Goal: Task Accomplishment & Management: Manage account settings

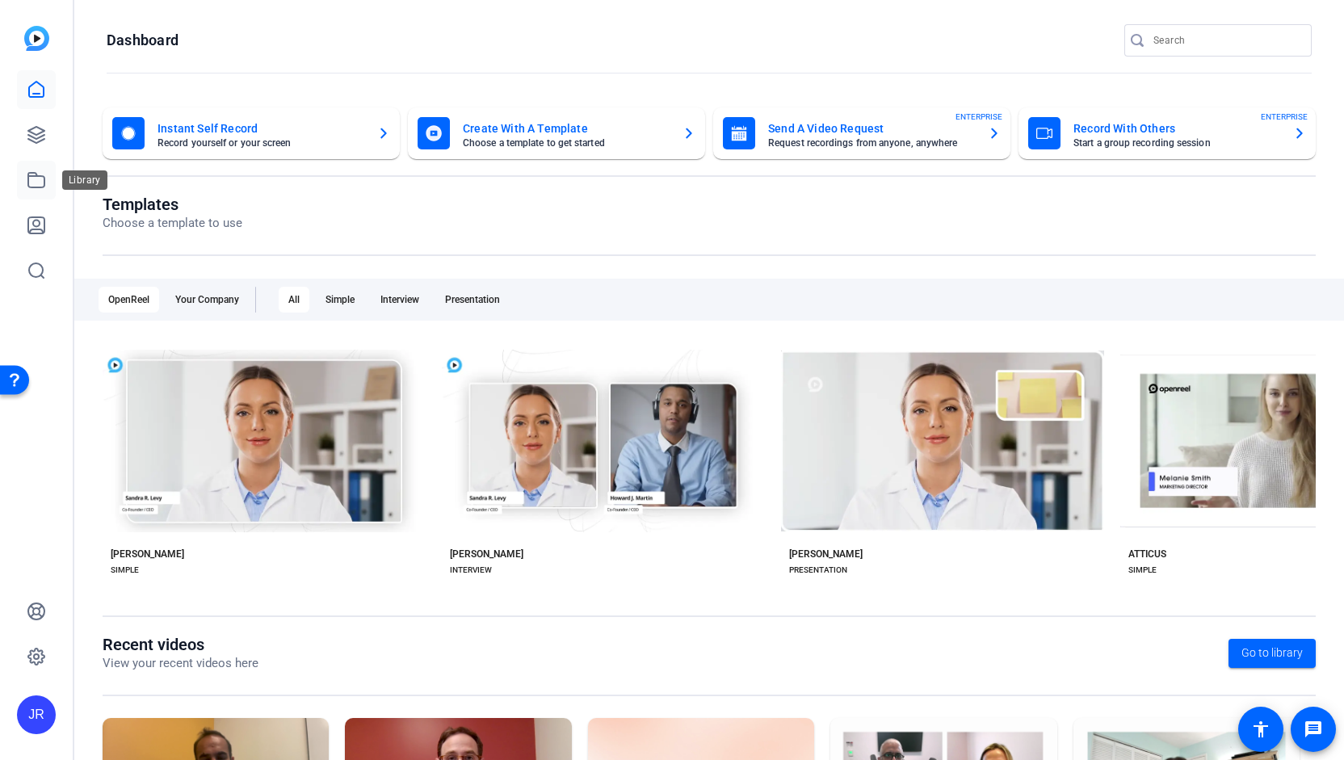
click at [39, 179] on icon at bounding box center [36, 179] width 19 height 19
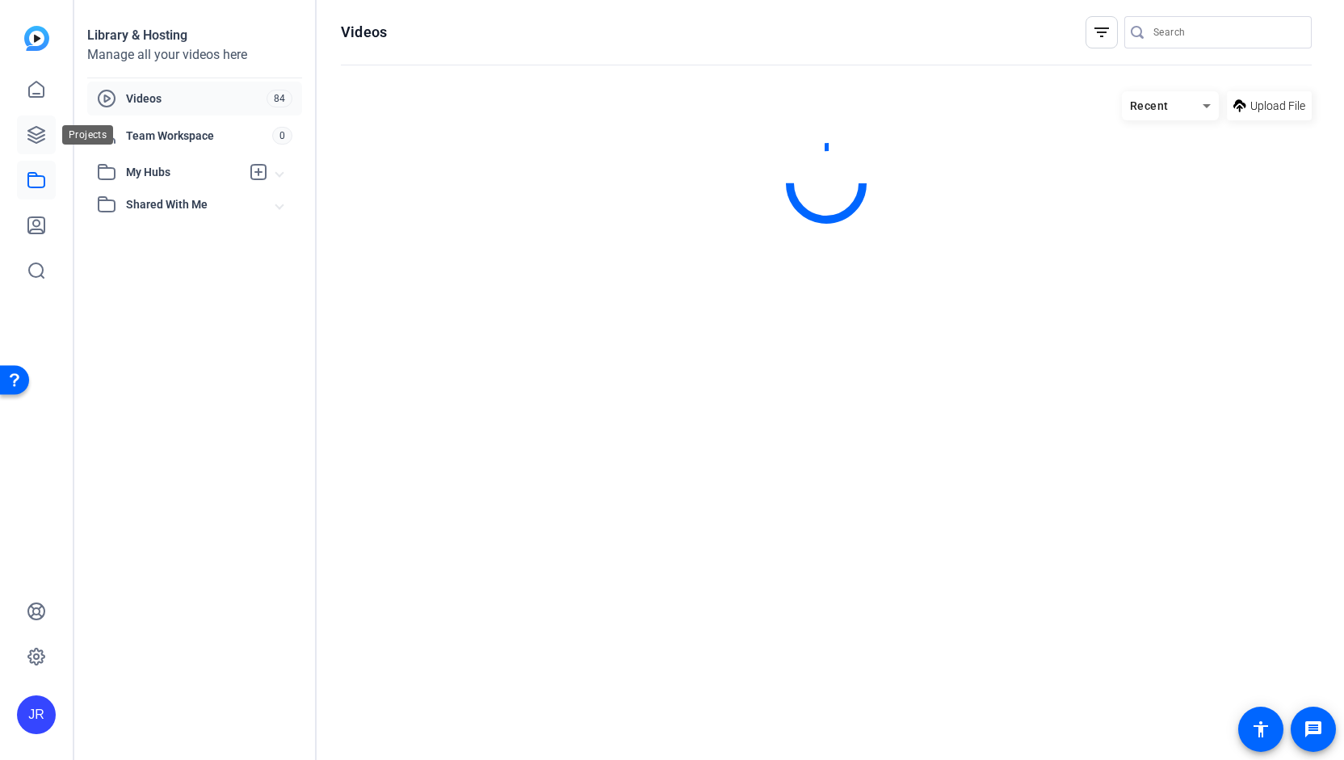
click at [40, 139] on icon at bounding box center [36, 134] width 19 height 19
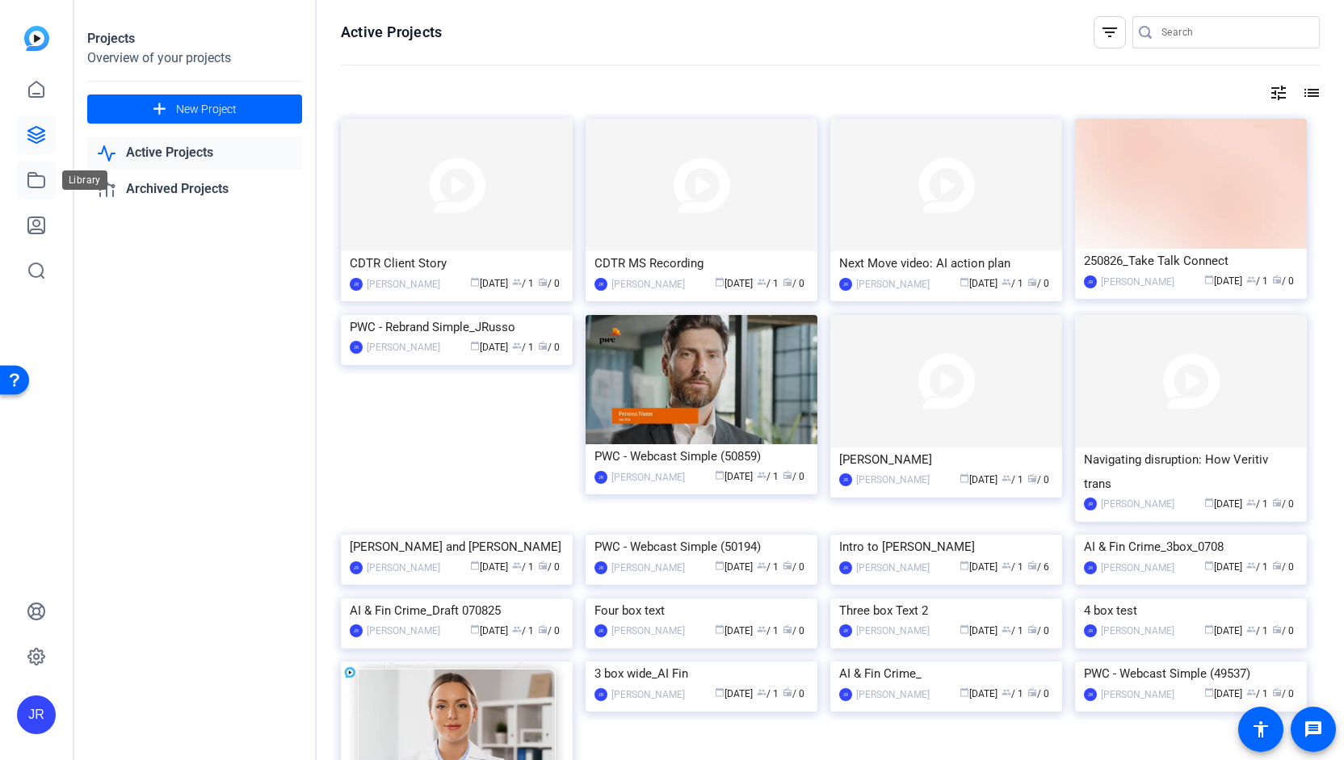
click at [39, 186] on icon at bounding box center [36, 179] width 19 height 19
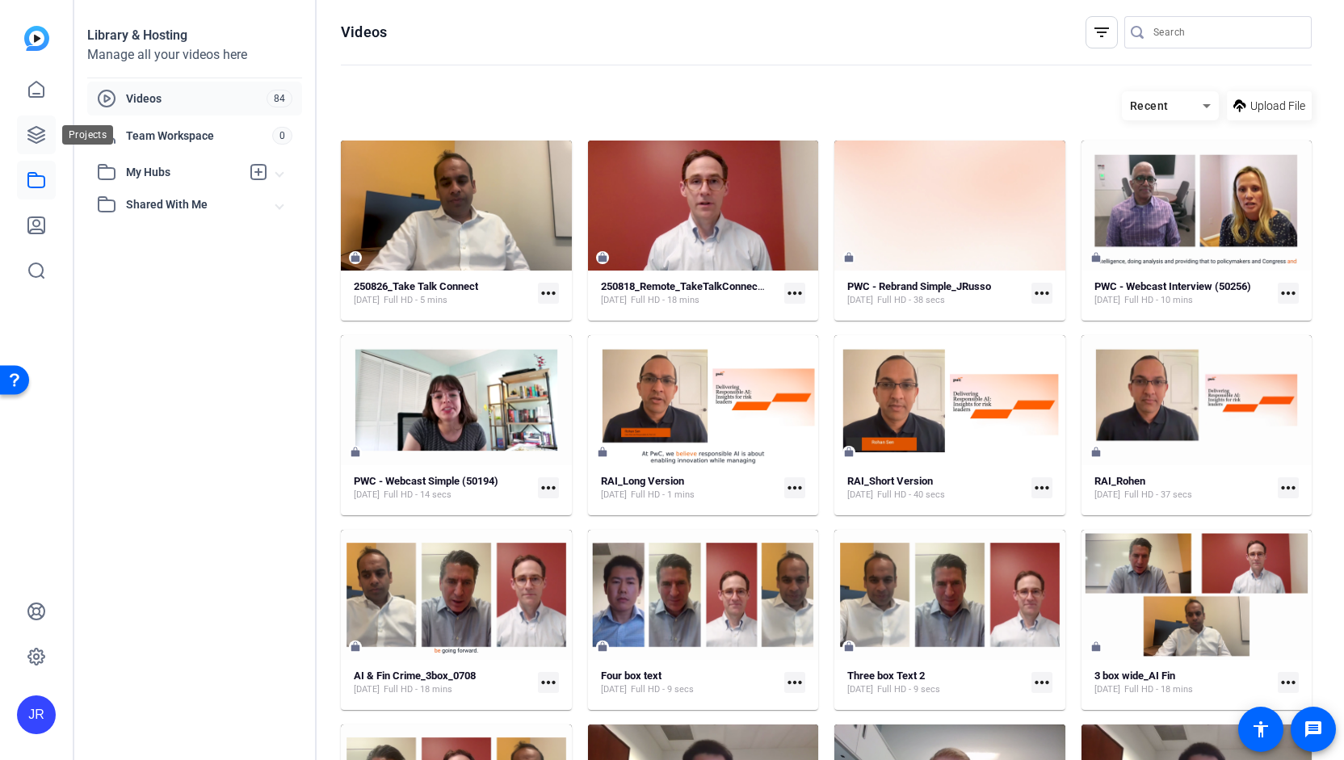
click at [36, 130] on icon at bounding box center [36, 134] width 19 height 19
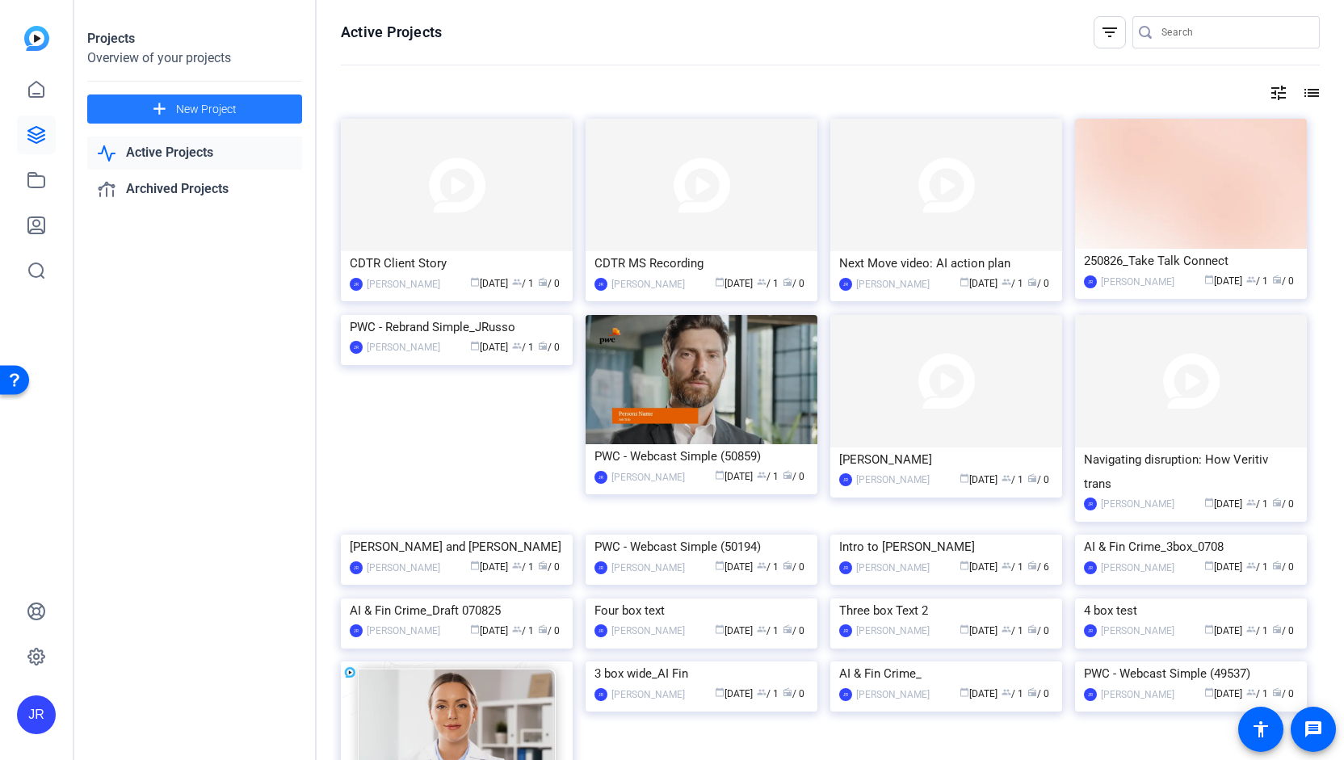
click at [191, 105] on span "New Project" at bounding box center [206, 109] width 61 height 17
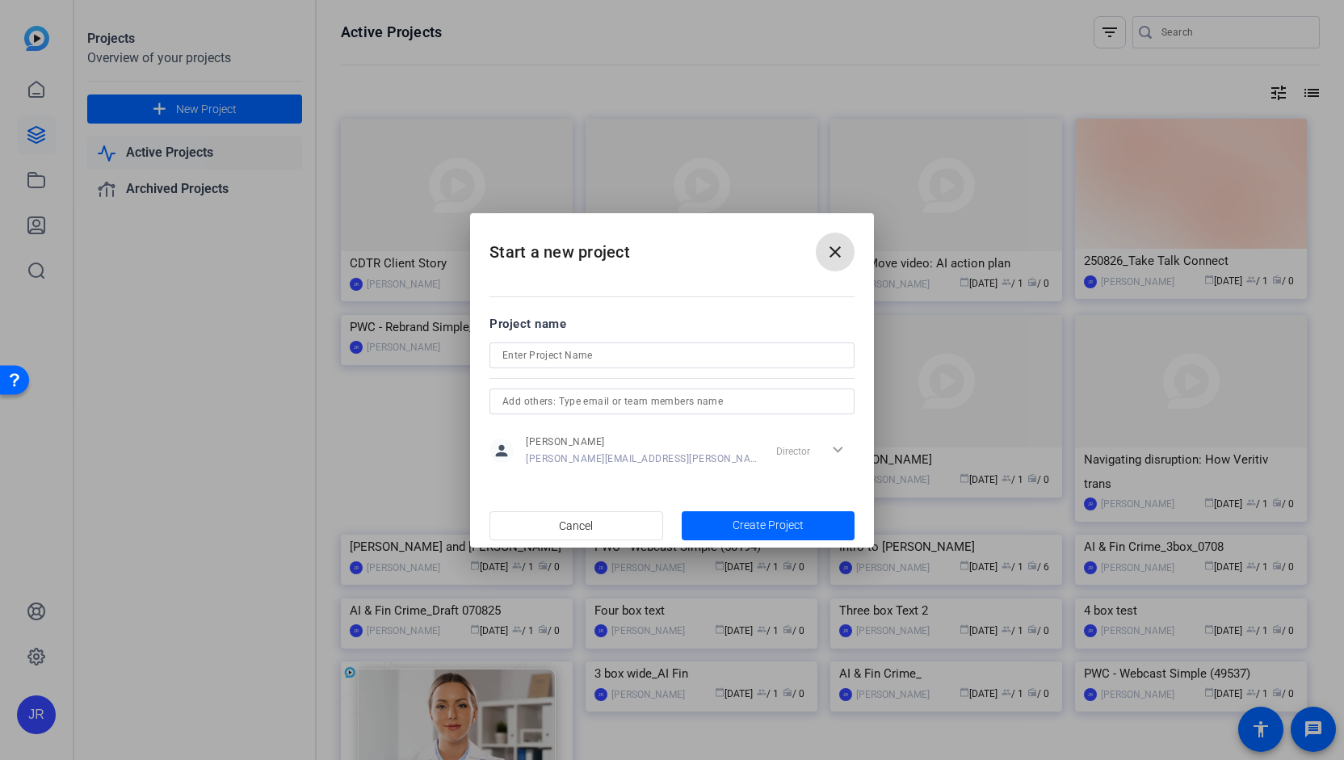
click at [557, 350] on input at bounding box center [671, 355] width 339 height 19
paste input "Our Take Video: Crypto & [US_STATE] Developments"
type input "Our Take Video: Crypto & [US_STATE] Developments"
click at [758, 515] on span "button" at bounding box center [769, 525] width 174 height 39
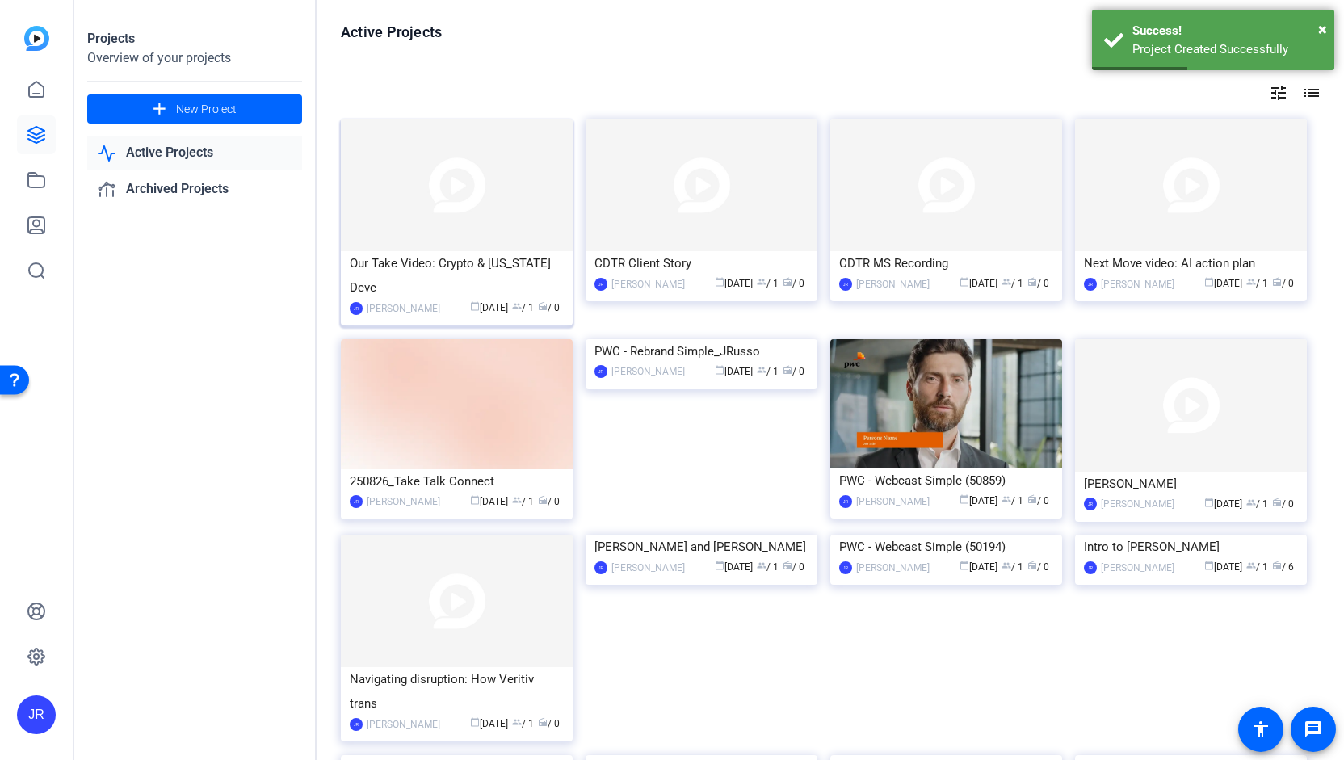
click at [452, 260] on div "Our Take Video: Crypto & [US_STATE] Deve" at bounding box center [457, 275] width 214 height 48
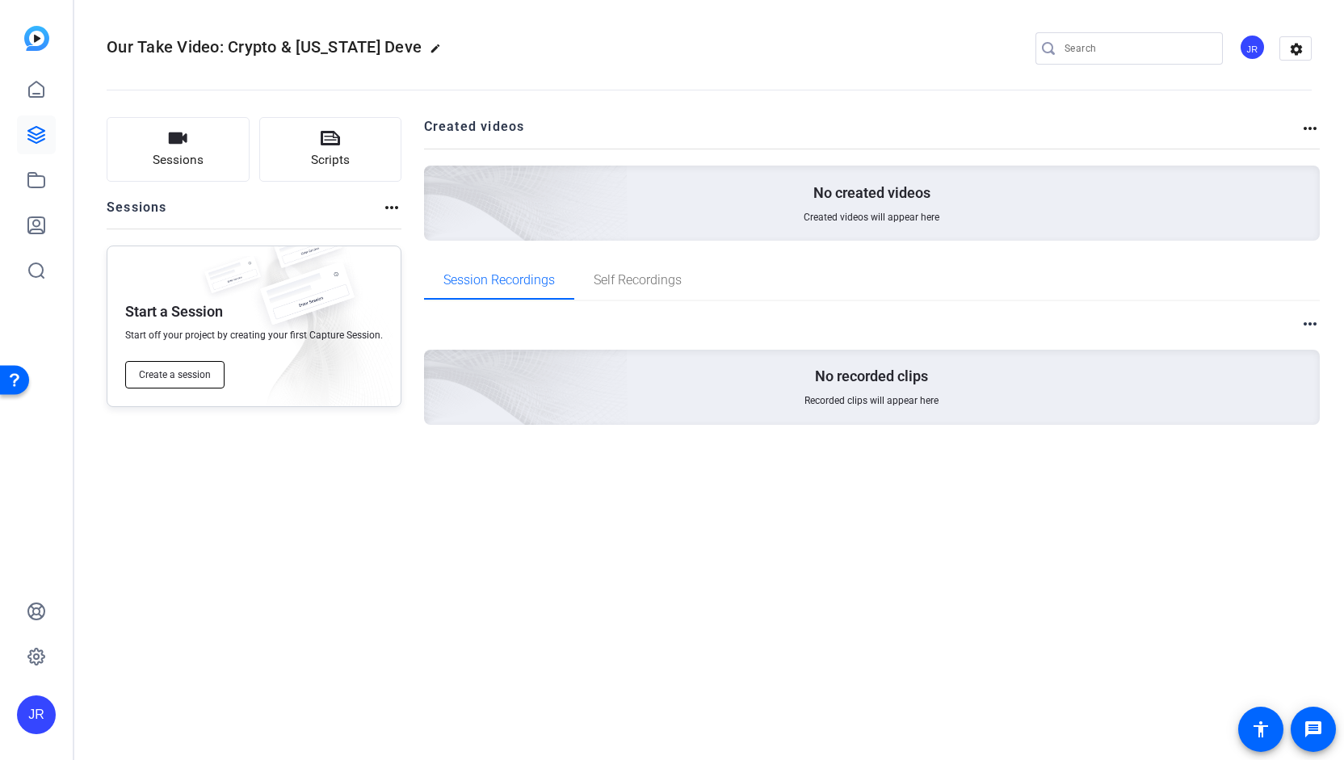
click at [179, 376] on span "Create a session" at bounding box center [175, 374] width 72 height 13
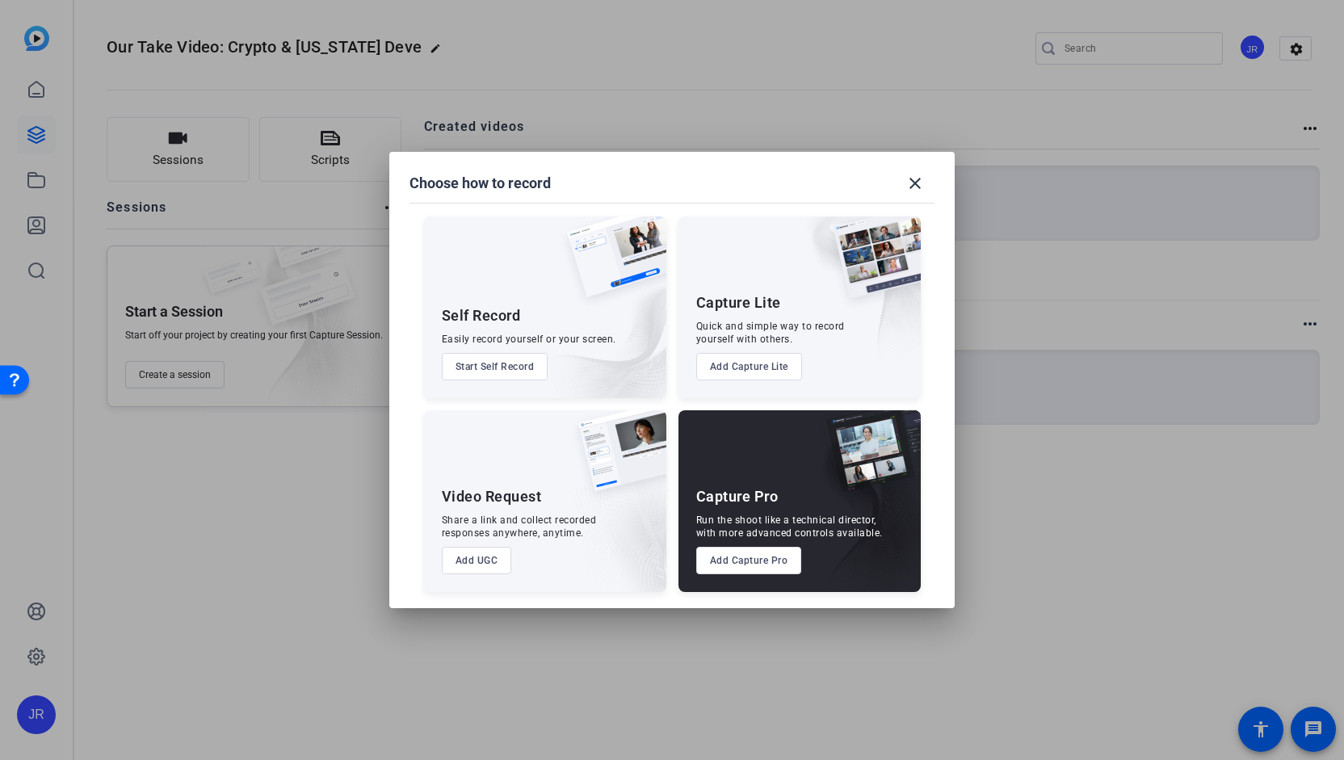
click at [748, 568] on button "Add Capture Pro" at bounding box center [749, 560] width 106 height 27
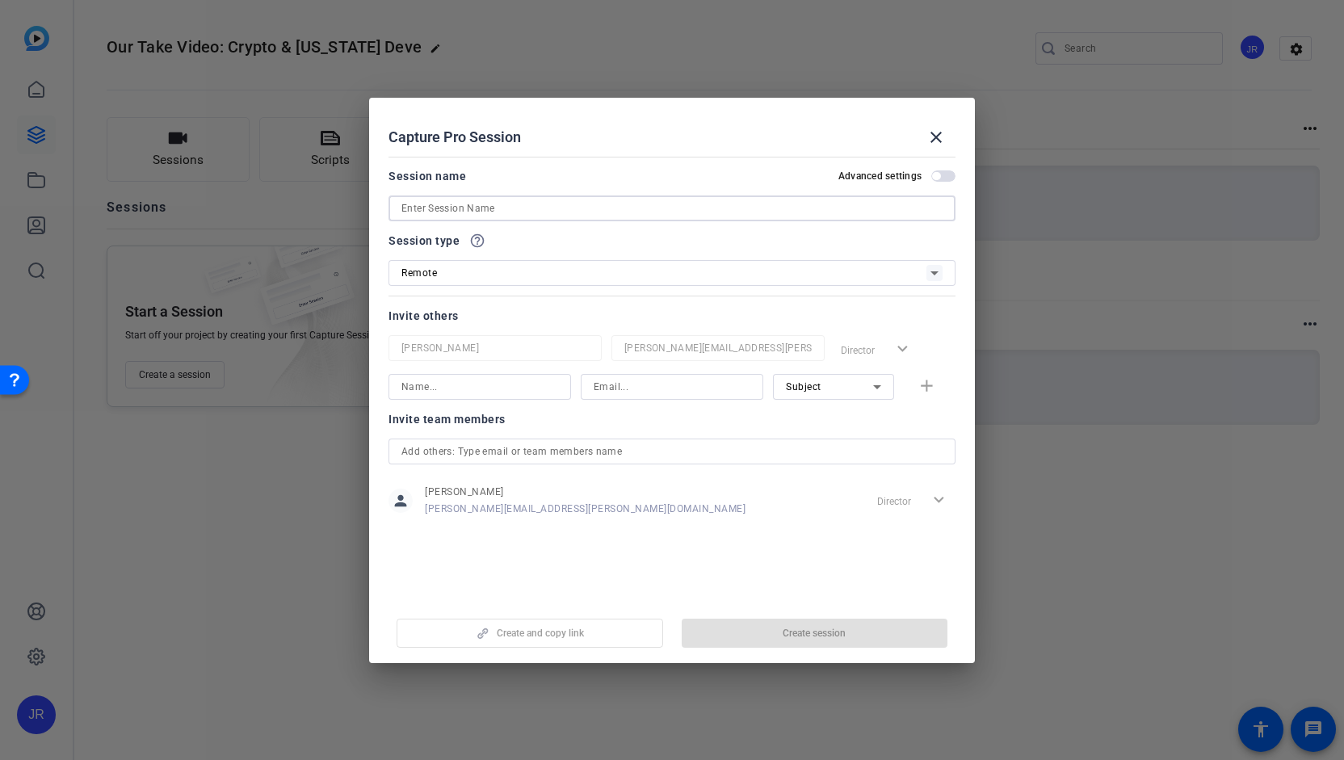
click at [434, 206] on input at bounding box center [671, 208] width 541 height 19
paste input "Our Take Video: Crypto & [US_STATE] Developments"
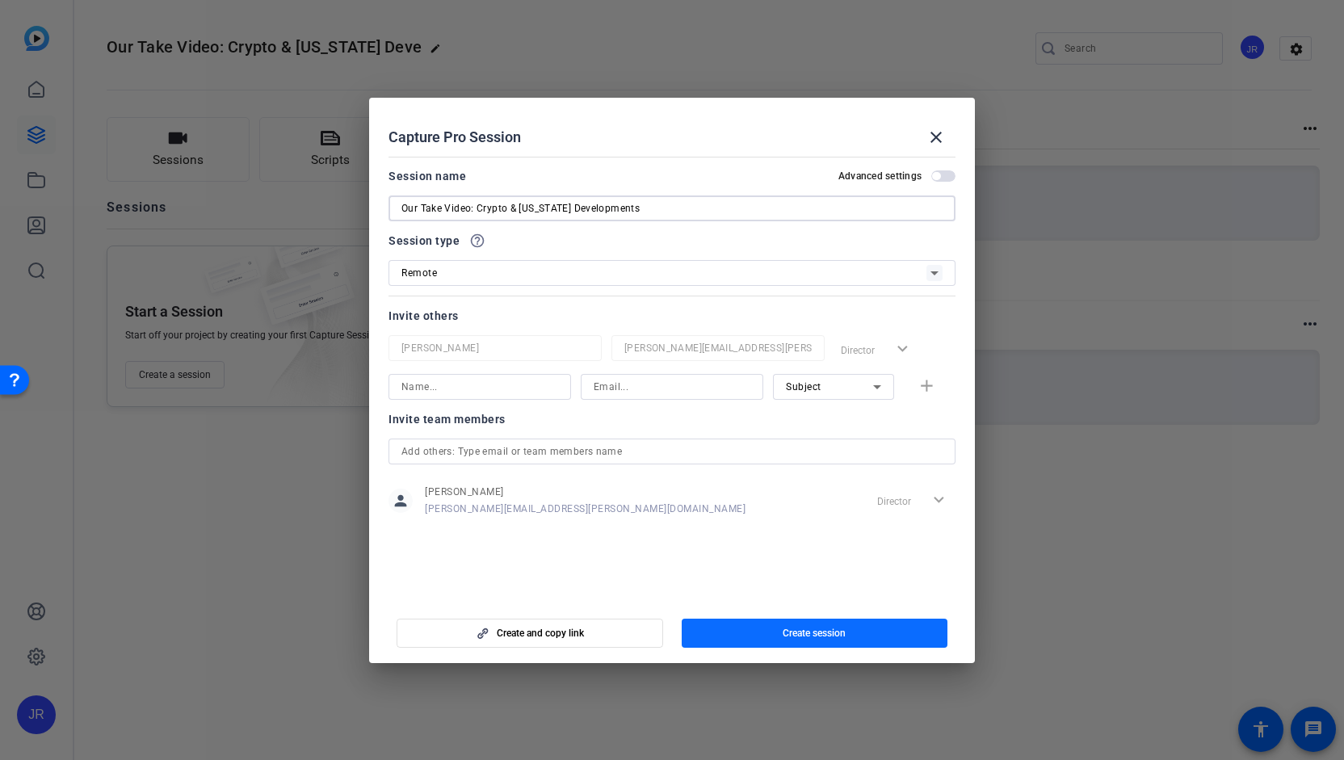
type input "Our Take Video: Crypto & [US_STATE] Developments"
click at [834, 631] on span "Create session" at bounding box center [814, 633] width 63 height 13
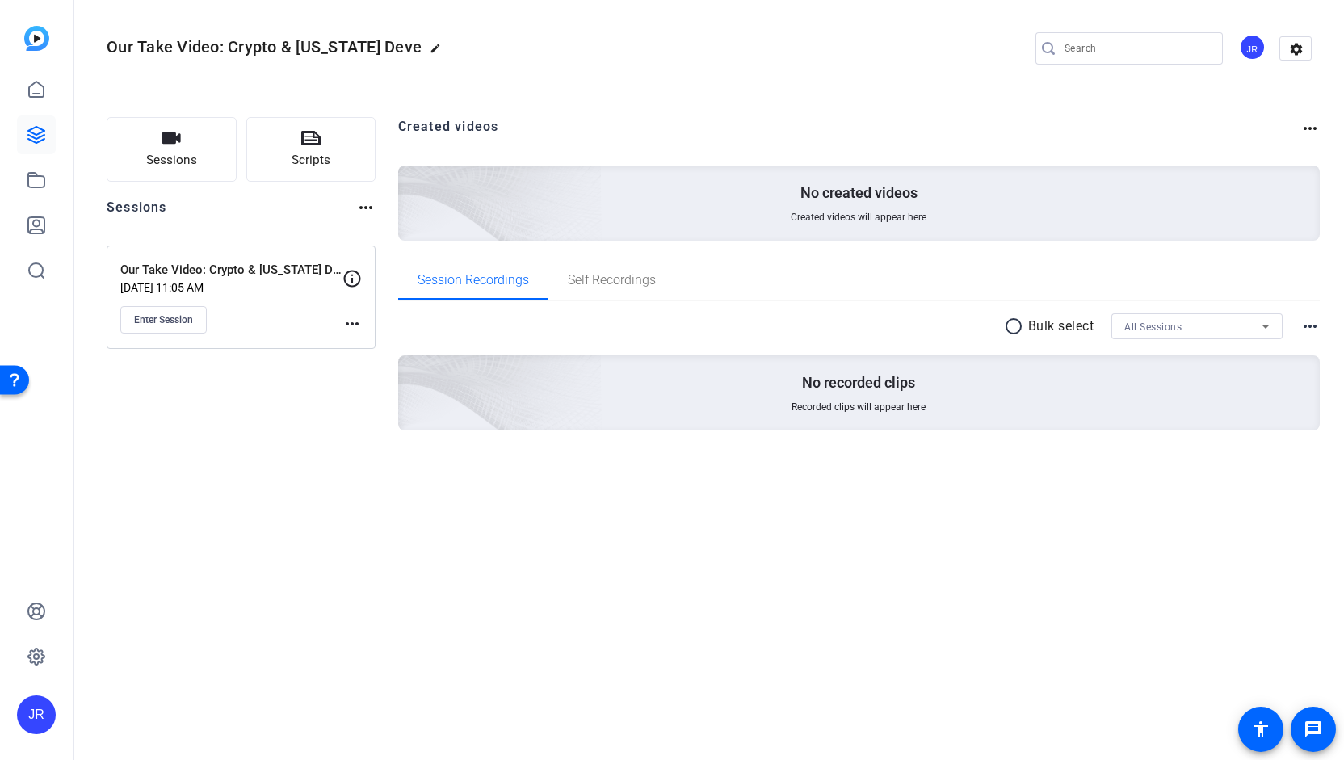
click at [363, 326] on div "Our Take Video: Crypto & [US_STATE] Developments [DATE] 11:05 AM Enter Session …" at bounding box center [241, 297] width 269 height 103
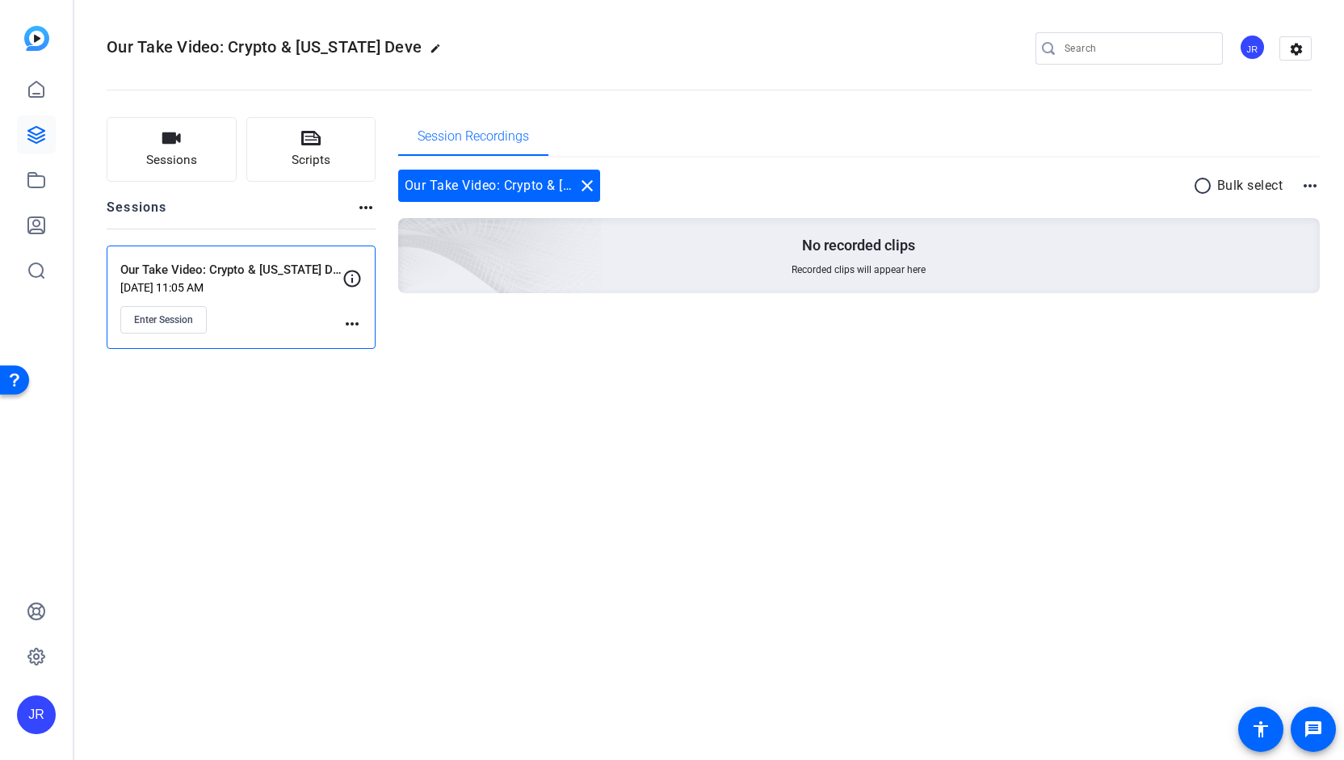
click at [352, 322] on mat-icon "more_horiz" at bounding box center [351, 323] width 19 height 19
click at [363, 347] on span "Edit Session" at bounding box center [392, 346] width 74 height 19
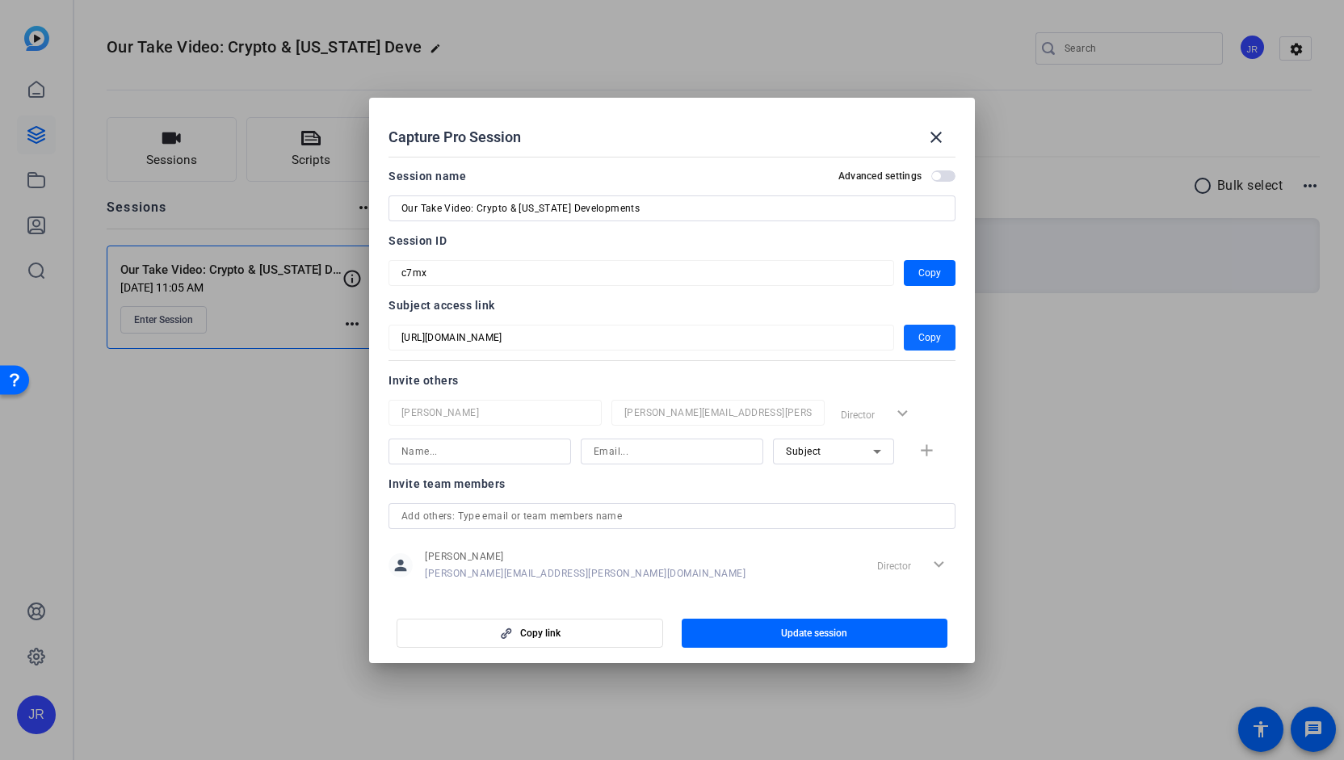
click at [923, 335] on span "Copy" at bounding box center [929, 337] width 23 height 19
